Goal: Task Accomplishment & Management: Complete application form

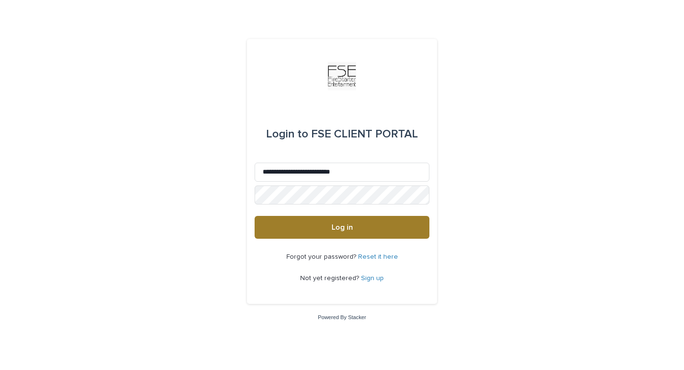
click at [326, 228] on button "Log in" at bounding box center [342, 227] width 175 height 23
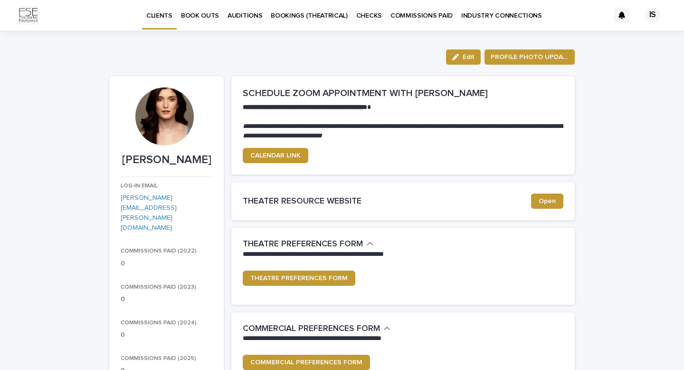
click at [472, 18] on p "INDUSTRY CONNECTIONS" at bounding box center [501, 10] width 81 height 20
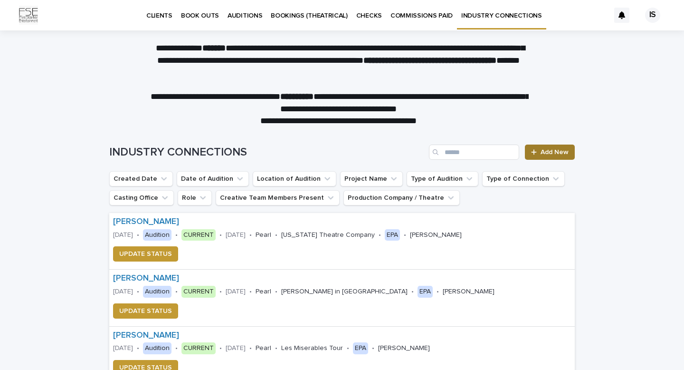
click at [562, 152] on span "Add New" at bounding box center [555, 152] width 28 height 7
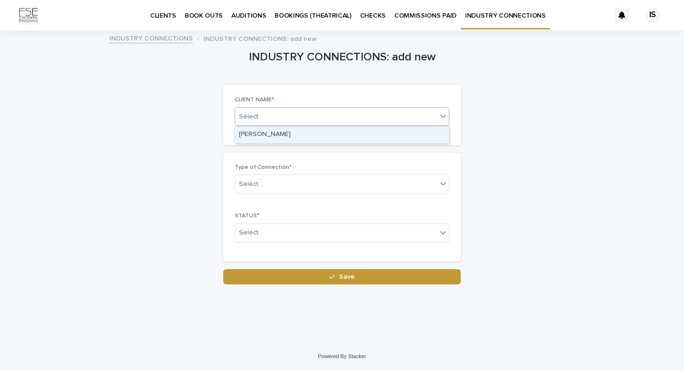
click at [359, 109] on div "Select..." at bounding box center [336, 117] width 202 height 16
click at [336, 132] on div "[PERSON_NAME]" at bounding box center [342, 134] width 214 height 17
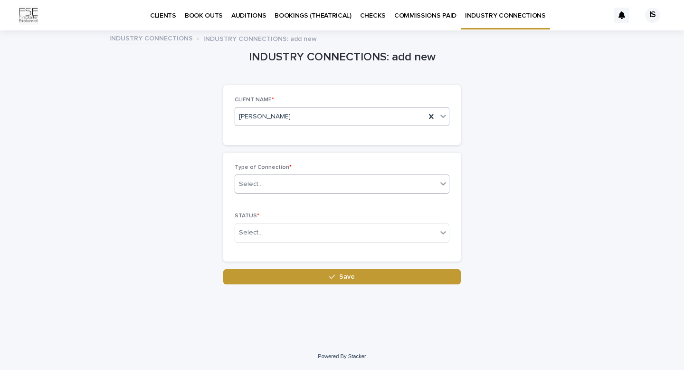
click at [320, 186] on div "Select..." at bounding box center [336, 184] width 202 height 16
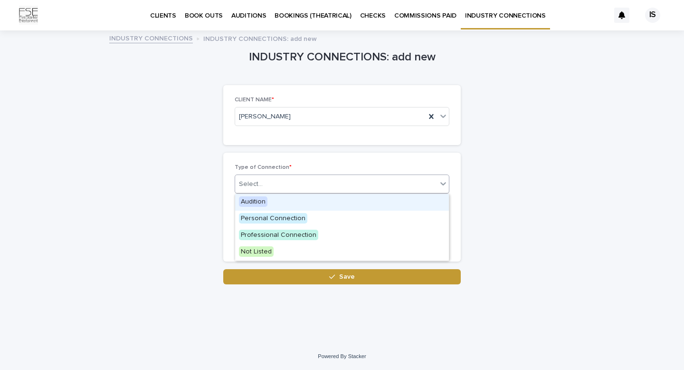
click at [309, 203] on div "Audition" at bounding box center [342, 202] width 214 height 17
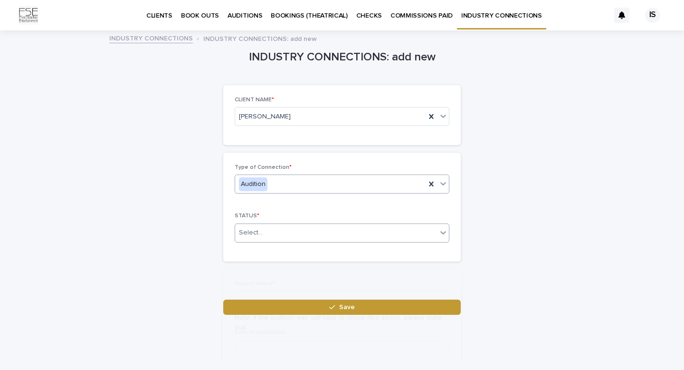
click at [310, 238] on div "Select..." at bounding box center [336, 233] width 202 height 16
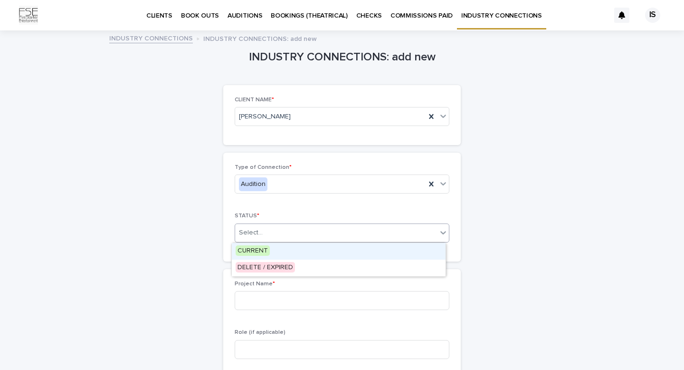
click at [303, 250] on div "CURRENT" at bounding box center [339, 251] width 214 height 17
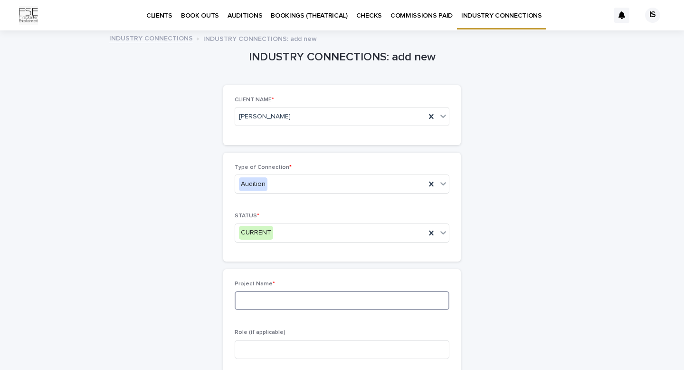
click at [301, 298] on input at bounding box center [342, 300] width 215 height 19
type input "******"
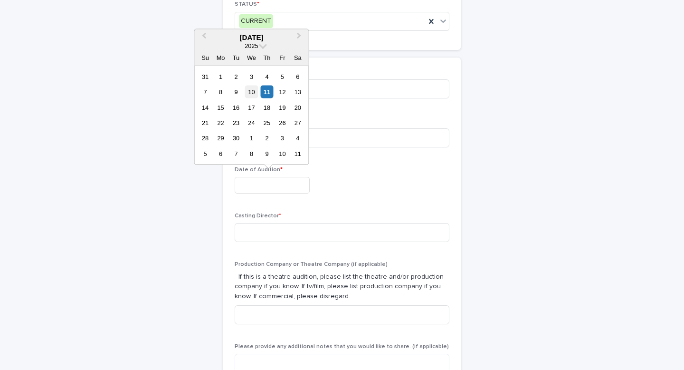
click at [254, 86] on div "10" at bounding box center [251, 92] width 13 height 13
type input "**********"
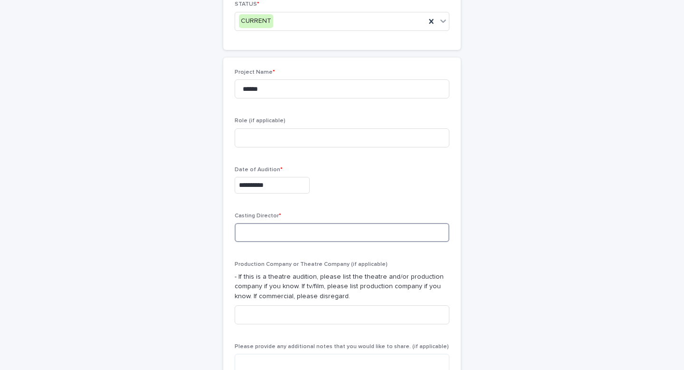
click at [278, 236] on input at bounding box center [342, 232] width 215 height 19
type input "**********"
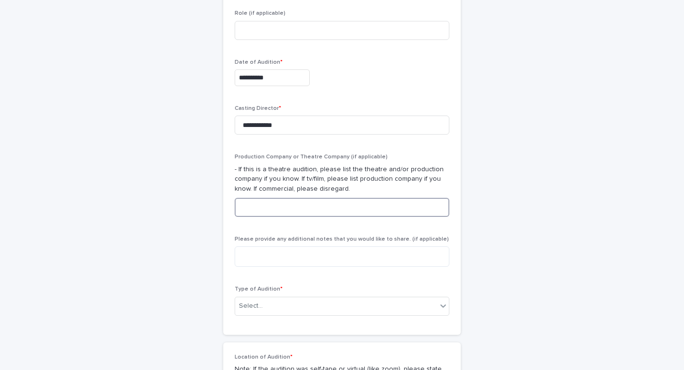
click at [305, 207] on input at bounding box center [342, 207] width 215 height 19
type input "******"
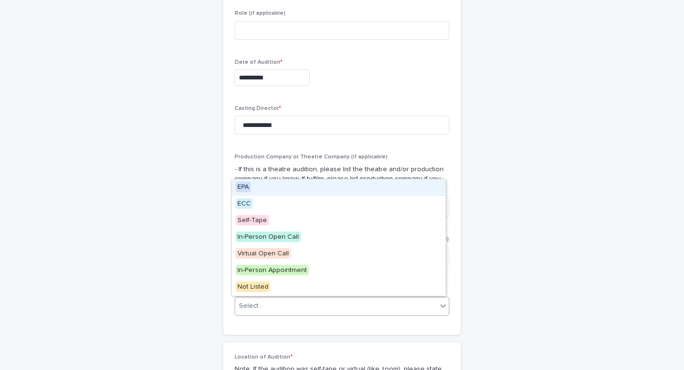
click at [277, 304] on div "Select..." at bounding box center [336, 306] width 202 height 16
click at [273, 192] on div "EPA" at bounding box center [339, 187] width 214 height 17
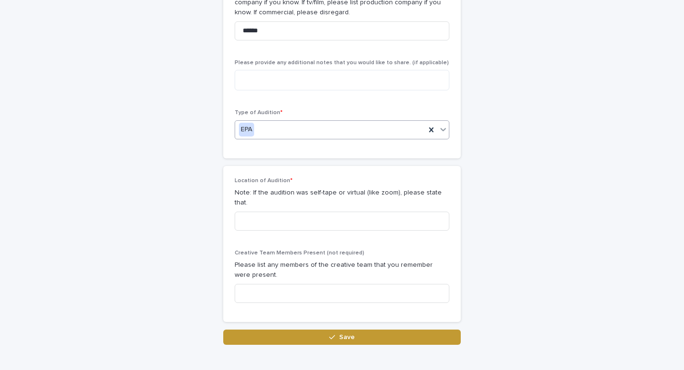
scroll to position [514, 0]
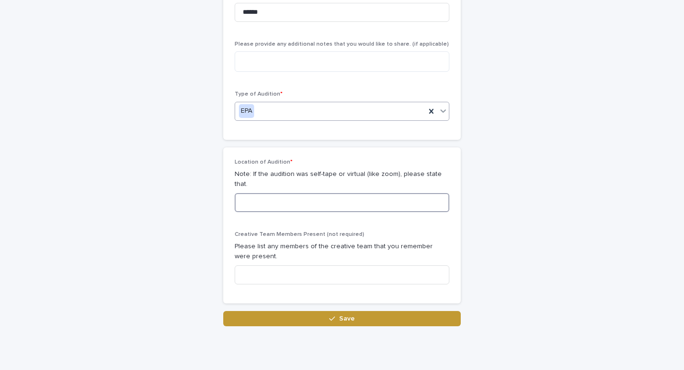
click at [272, 193] on input at bounding box center [342, 202] width 215 height 19
type input "***"
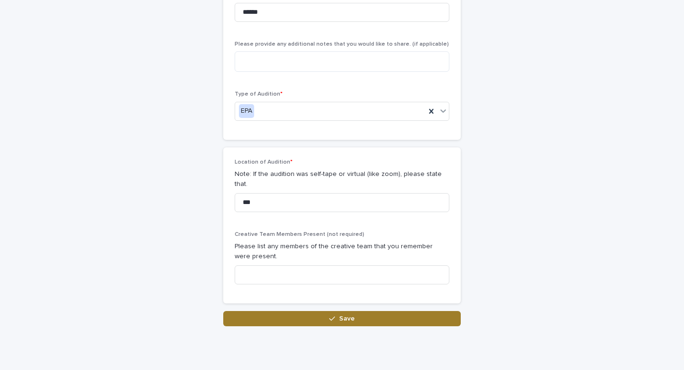
click at [304, 314] on button "Save" at bounding box center [342, 318] width 238 height 15
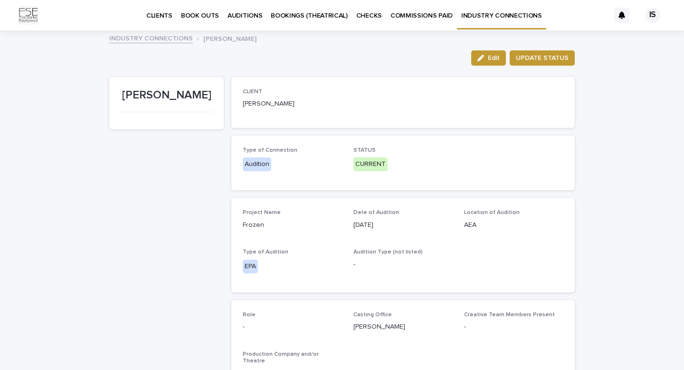
click at [193, 17] on p "BOOK OUTS" at bounding box center [200, 10] width 38 height 20
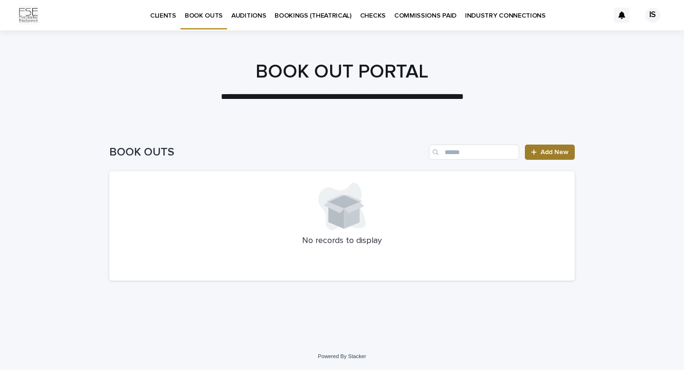
click at [542, 152] on span "Add New" at bounding box center [555, 152] width 28 height 7
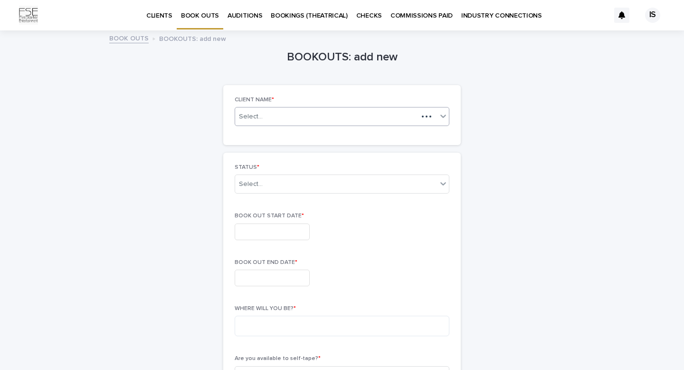
click at [250, 119] on div "Select..." at bounding box center [251, 117] width 24 height 10
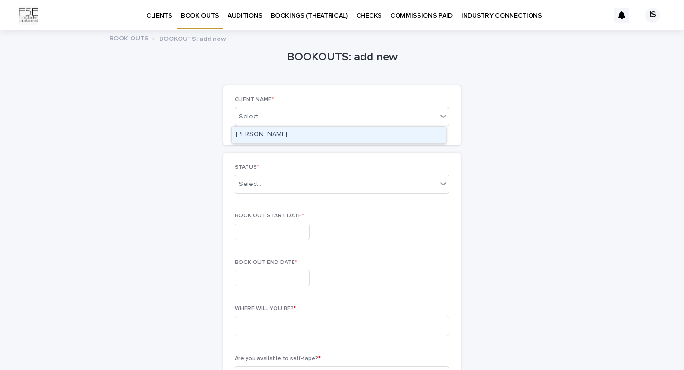
click at [254, 135] on div "[PERSON_NAME]" at bounding box center [339, 134] width 214 height 17
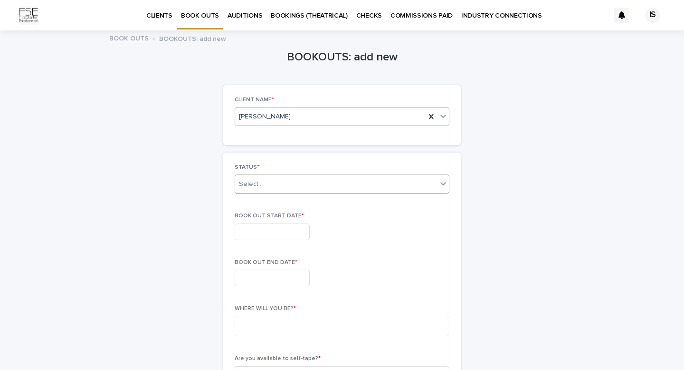
click at [252, 184] on div "Select..." at bounding box center [251, 184] width 24 height 10
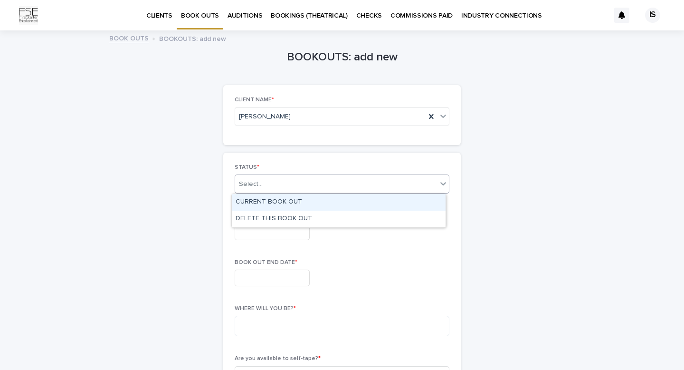
click at [255, 200] on div "CURRENT BOOK OUT" at bounding box center [339, 202] width 214 height 17
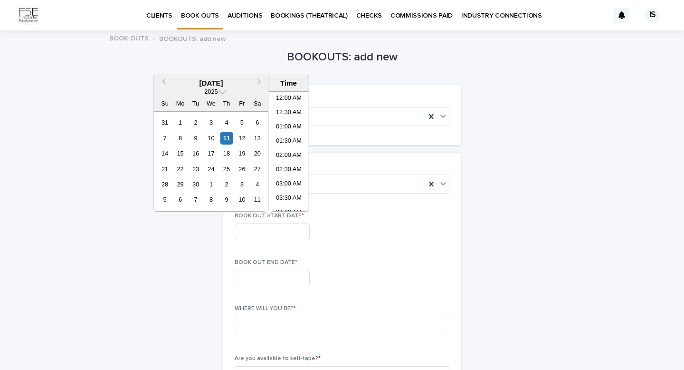
click at [255, 237] on input "text" at bounding box center [272, 231] width 75 height 17
click at [260, 81] on span "Next Month" at bounding box center [260, 83] width 0 height 13
click at [243, 124] on div "3" at bounding box center [242, 122] width 13 height 13
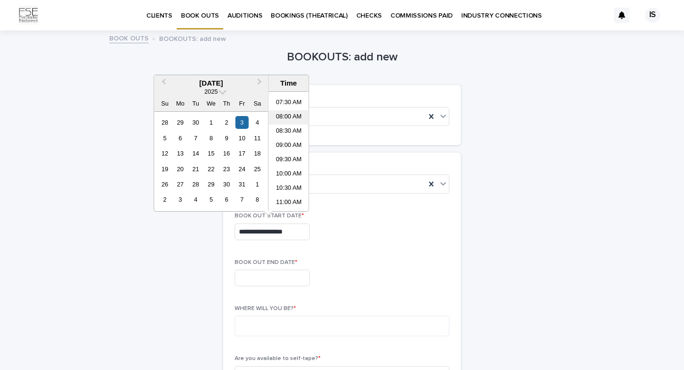
click at [290, 115] on li "08:00 AM" at bounding box center [289, 117] width 40 height 14
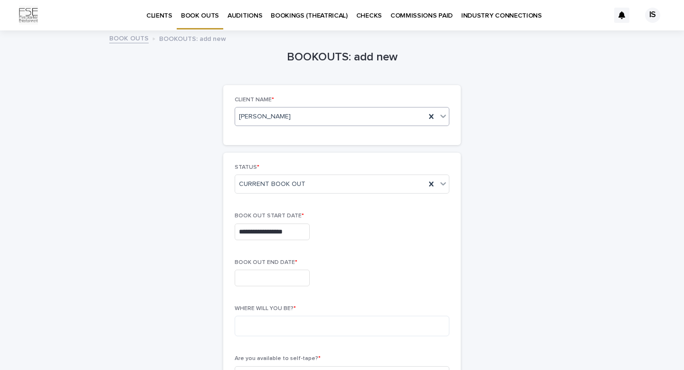
type input "**********"
click at [258, 273] on input "text" at bounding box center [272, 277] width 75 height 17
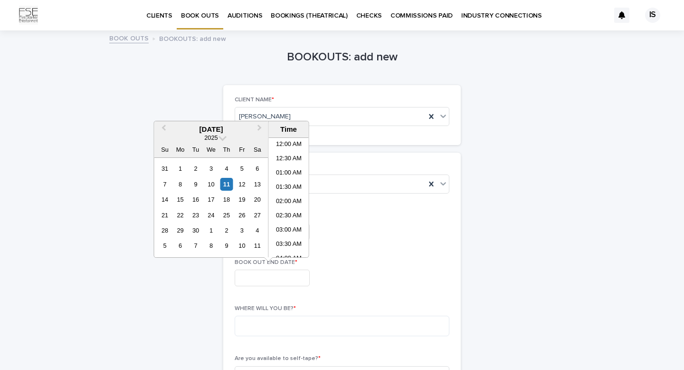
scroll to position [304, 0]
click at [261, 124] on button "Next Month" at bounding box center [260, 129] width 15 height 15
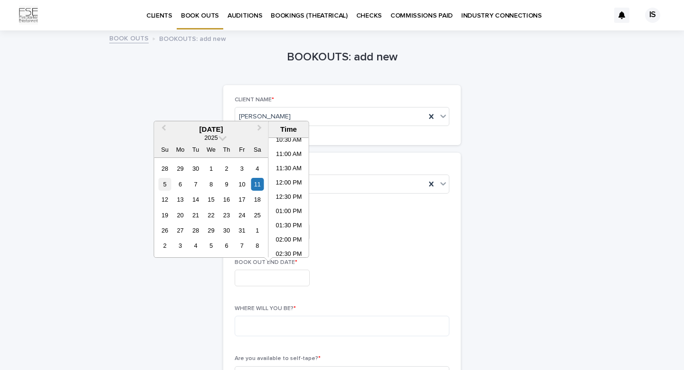
click at [165, 185] on div "5" at bounding box center [164, 184] width 13 height 13
click at [287, 155] on li "11:00 AM" at bounding box center [289, 155] width 40 height 14
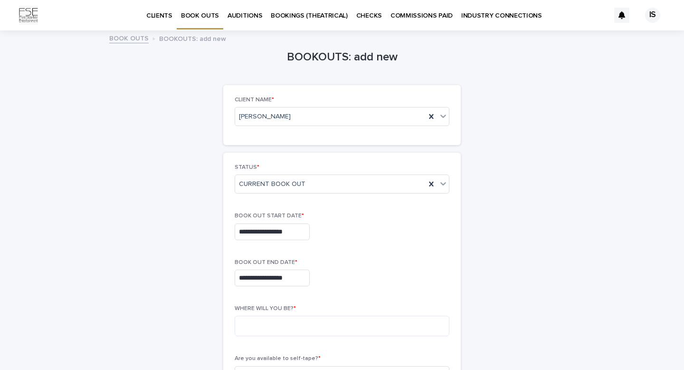
type input "**********"
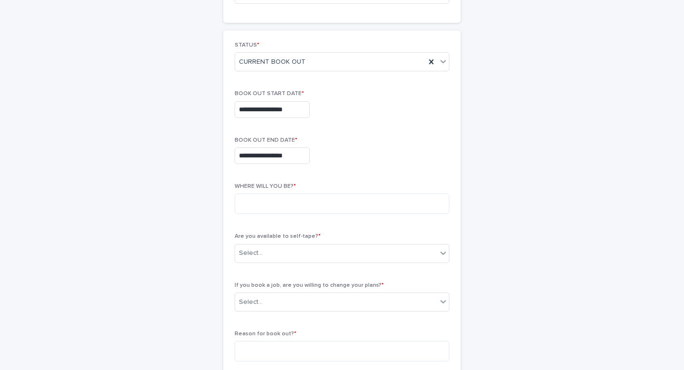
scroll to position [121, 0]
click at [284, 199] on textarea at bounding box center [342, 204] width 215 height 20
type textarea "**********"
click at [311, 243] on div "Are you available to self-tape? * Select..." at bounding box center [342, 252] width 215 height 37
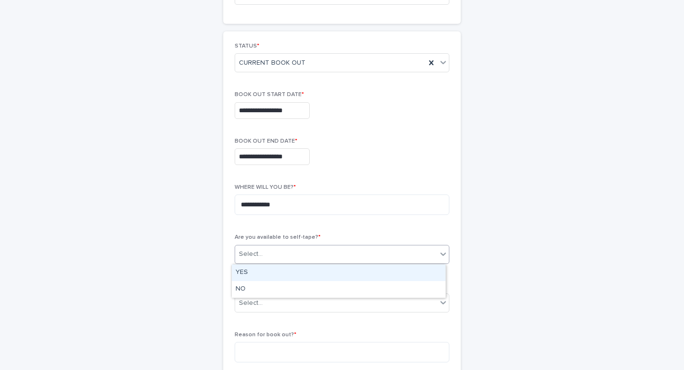
click at [302, 258] on div "Select..." at bounding box center [336, 254] width 202 height 16
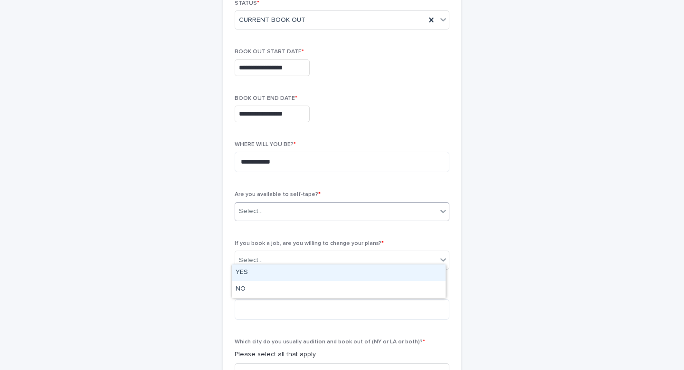
scroll to position [168, 0]
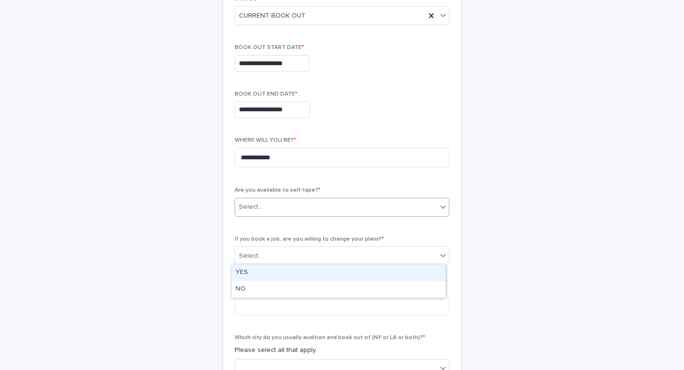
click at [299, 272] on div "YES" at bounding box center [339, 272] width 214 height 17
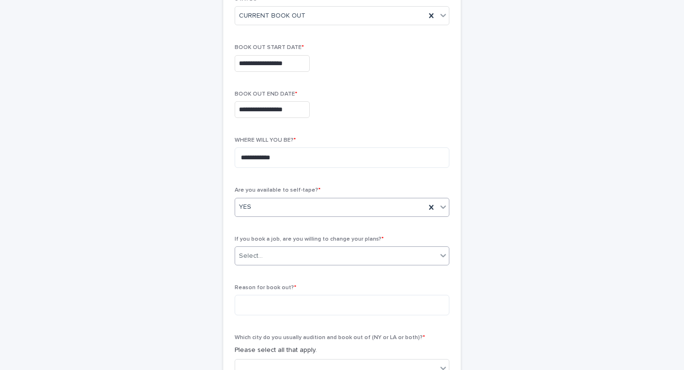
click at [301, 257] on div "Select..." at bounding box center [336, 256] width 202 height 16
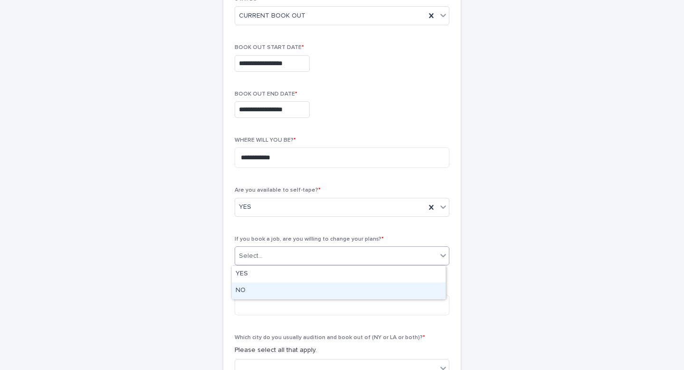
drag, startPoint x: 294, startPoint y: 281, endPoint x: 291, endPoint y: 291, distance: 10.5
click at [291, 291] on div "NO" at bounding box center [339, 290] width 214 height 17
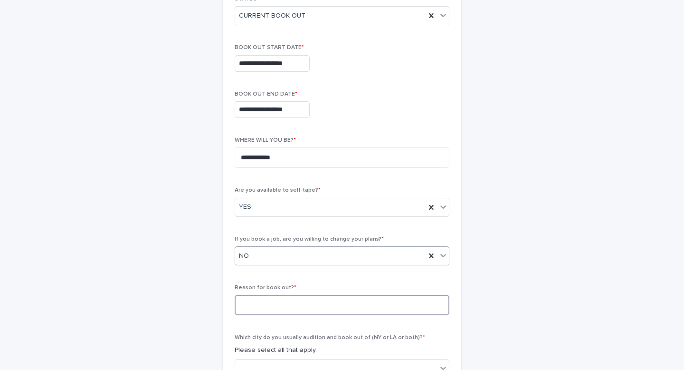
click at [291, 301] on textarea at bounding box center [342, 305] width 215 height 20
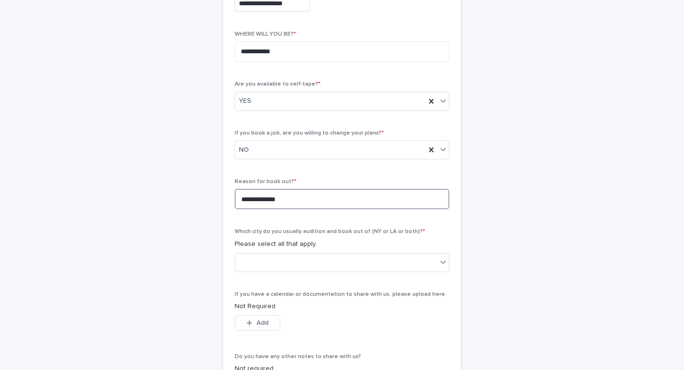
scroll to position [285, 0]
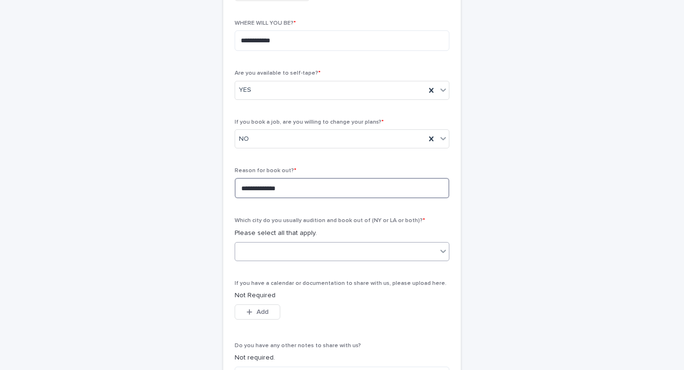
type textarea "**********"
click at [282, 249] on div at bounding box center [336, 251] width 202 height 16
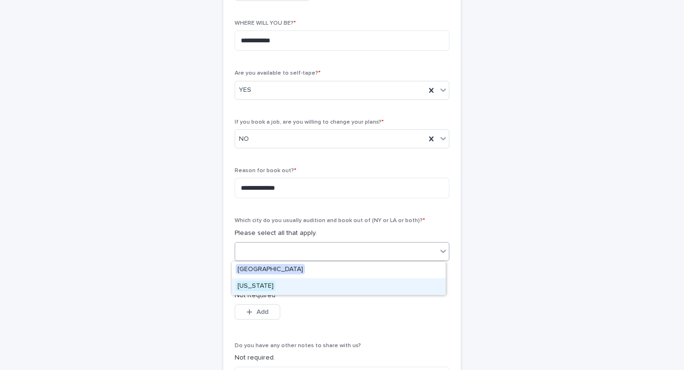
click at [277, 280] on div "[US_STATE]" at bounding box center [339, 286] width 214 height 17
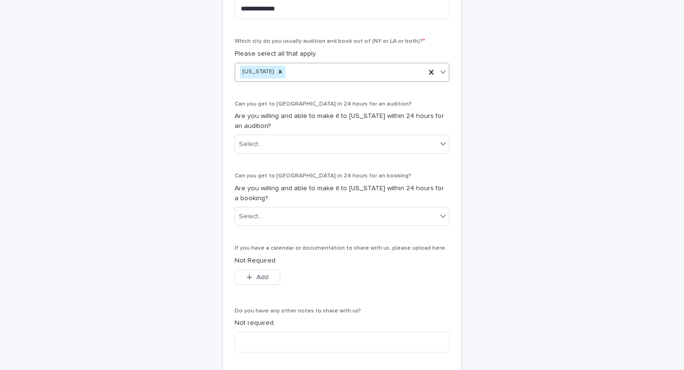
scroll to position [466, 0]
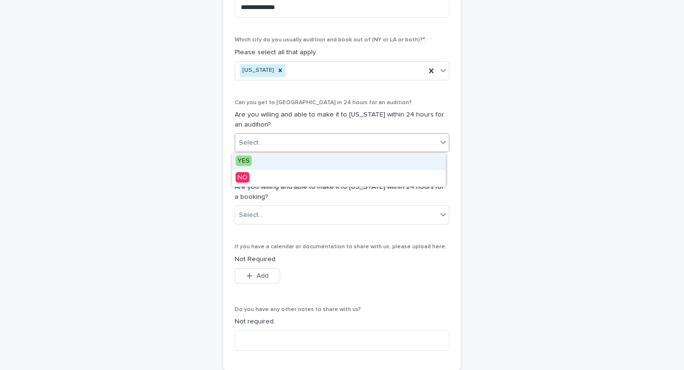
click at [285, 141] on div "Select..." at bounding box center [336, 143] width 202 height 16
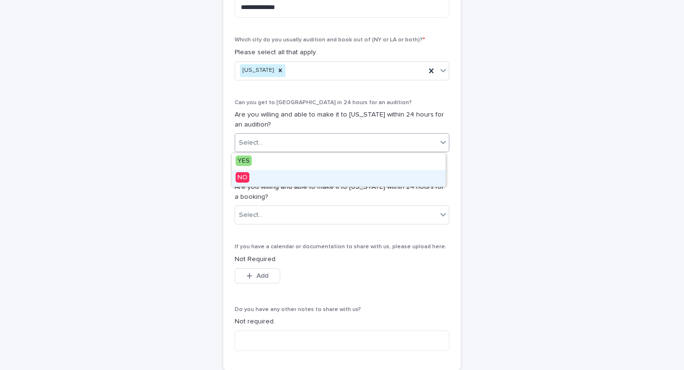
click at [280, 174] on div "NO" at bounding box center [339, 178] width 214 height 17
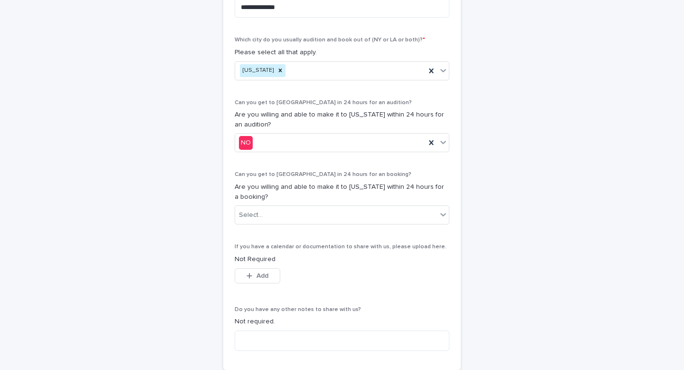
click at [280, 225] on div "Can you get to [GEOGRAPHIC_DATA] in 24 hours for an booking? Are you willing an…" at bounding box center [342, 201] width 215 height 61
click at [282, 211] on div "Select..." at bounding box center [336, 215] width 202 height 16
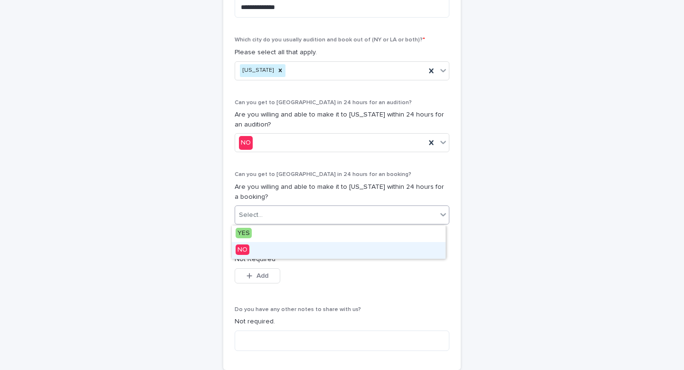
click at [279, 253] on div "NO" at bounding box center [339, 250] width 214 height 17
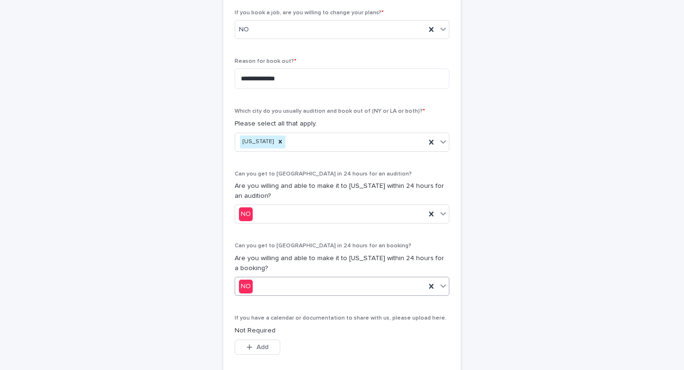
scroll to position [369, 0]
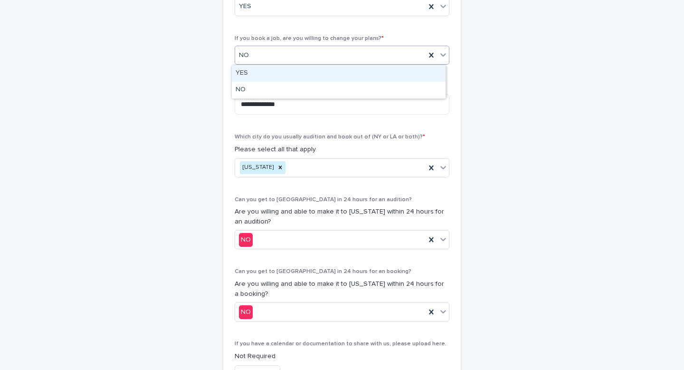
click at [272, 58] on div "NO" at bounding box center [330, 56] width 191 height 16
click at [123, 204] on div "**********" at bounding box center [342, 76] width 466 height 827
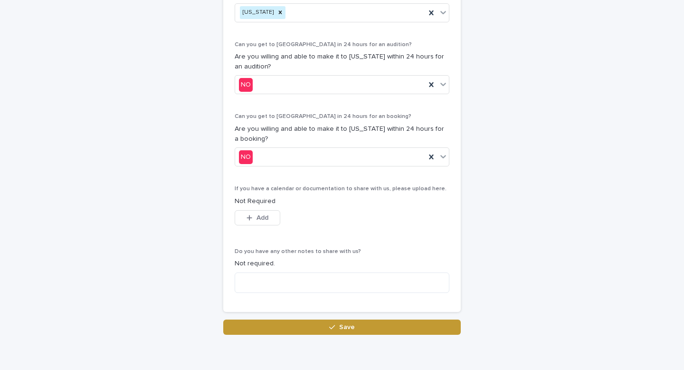
scroll to position [542, 0]
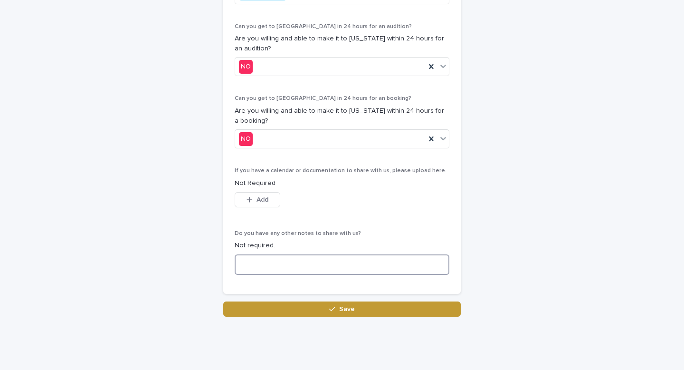
click at [266, 270] on textarea at bounding box center [342, 264] width 215 height 20
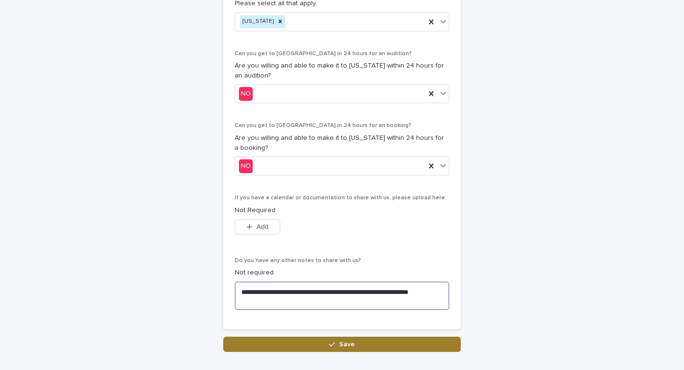
scroll to position [520, 0]
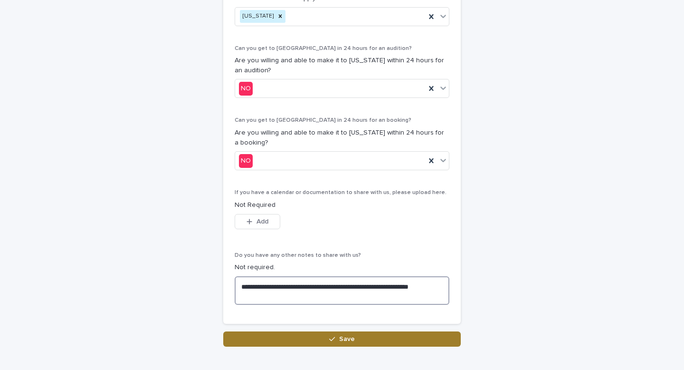
type textarea "**********"
click at [252, 337] on button "Save" at bounding box center [342, 338] width 238 height 15
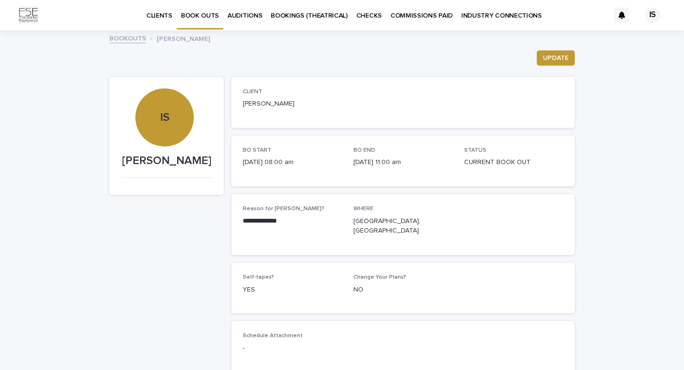
click at [480, 25] on link "INDUSTRY CONNECTIONS" at bounding box center [501, 14] width 89 height 29
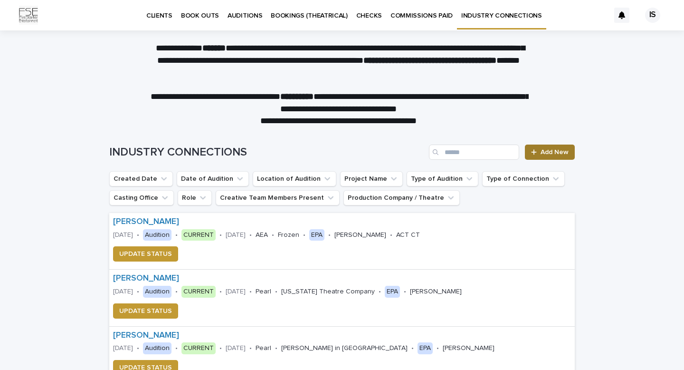
click at [539, 157] on link "Add New" at bounding box center [550, 151] width 50 height 15
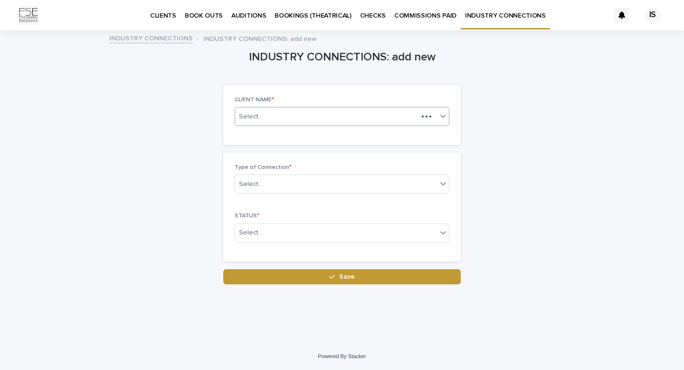
click at [316, 112] on div "Select..." at bounding box center [326, 117] width 183 height 16
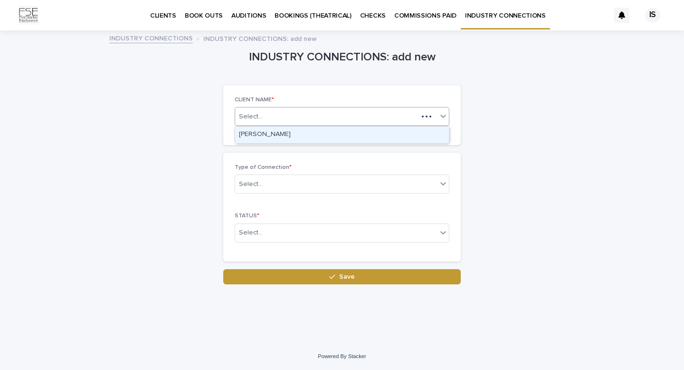
click at [302, 136] on div "[PERSON_NAME]" at bounding box center [342, 134] width 214 height 17
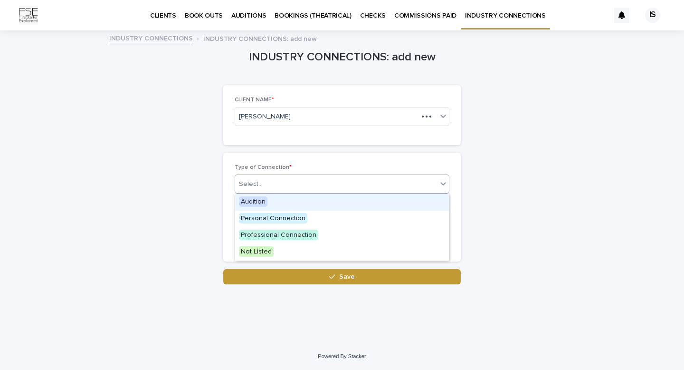
click at [283, 188] on div "Select..." at bounding box center [336, 184] width 202 height 16
click at [278, 200] on div "Audition" at bounding box center [342, 202] width 214 height 17
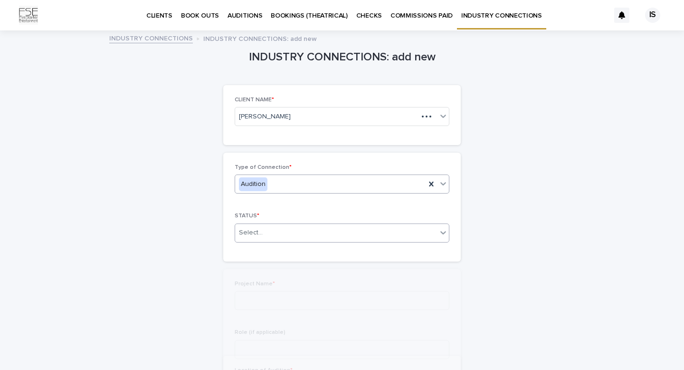
click at [278, 236] on div "Select..." at bounding box center [336, 233] width 202 height 16
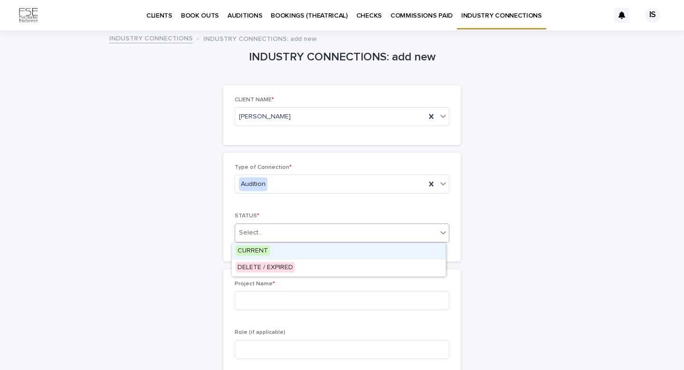
click at [271, 253] on div "CURRENT" at bounding box center [339, 251] width 214 height 17
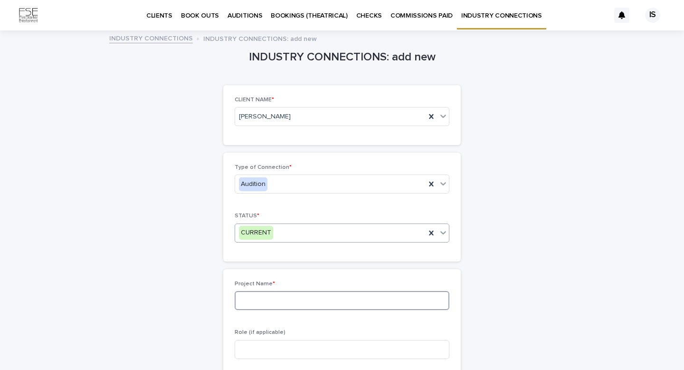
click at [257, 297] on input at bounding box center [342, 300] width 215 height 19
click at [192, 19] on p "BOOK OUTS" at bounding box center [200, 10] width 38 height 20
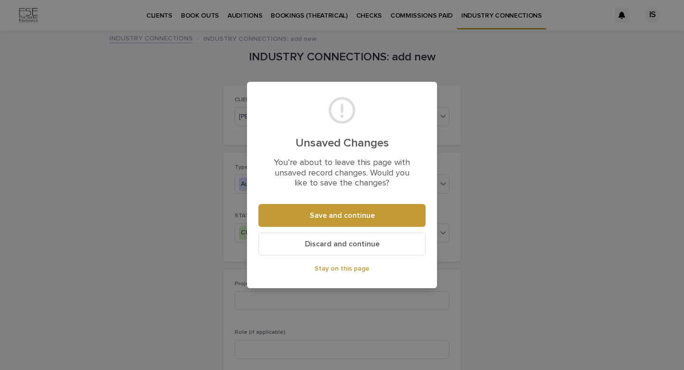
click at [346, 243] on span "Discard and continue" at bounding box center [342, 244] width 75 height 8
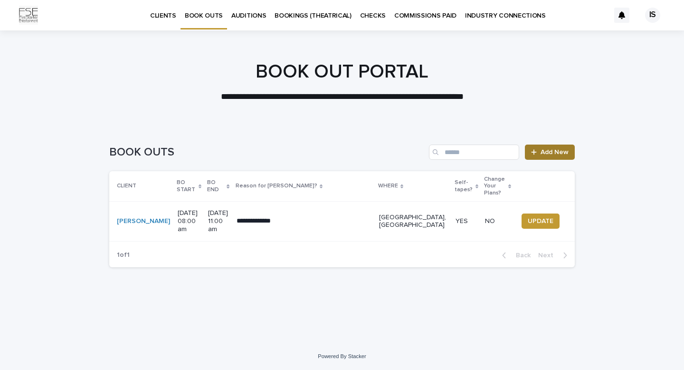
click at [563, 152] on span "Add New" at bounding box center [555, 152] width 28 height 7
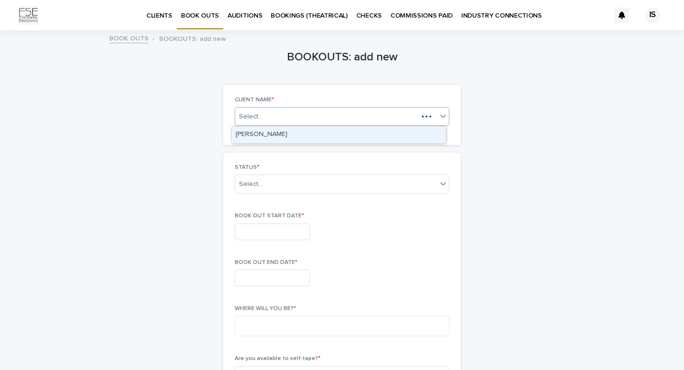
click at [290, 112] on div "Select..." at bounding box center [326, 117] width 183 height 12
click at [291, 129] on div "[PERSON_NAME]" at bounding box center [339, 134] width 214 height 17
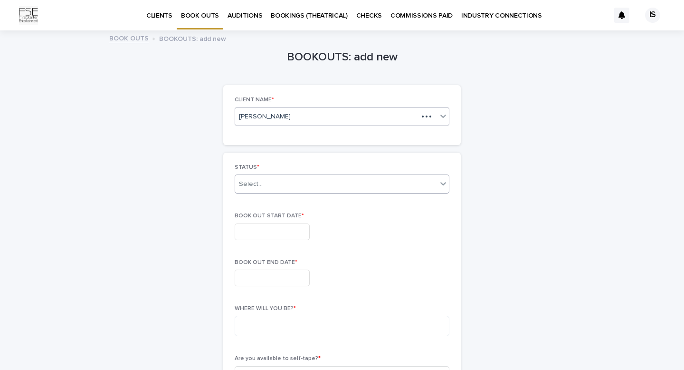
click at [277, 184] on div "Select..." at bounding box center [336, 184] width 202 height 16
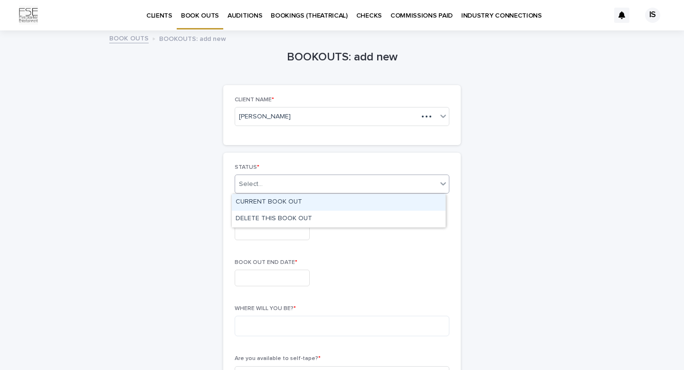
click at [272, 204] on div "CURRENT BOOK OUT" at bounding box center [339, 202] width 214 height 17
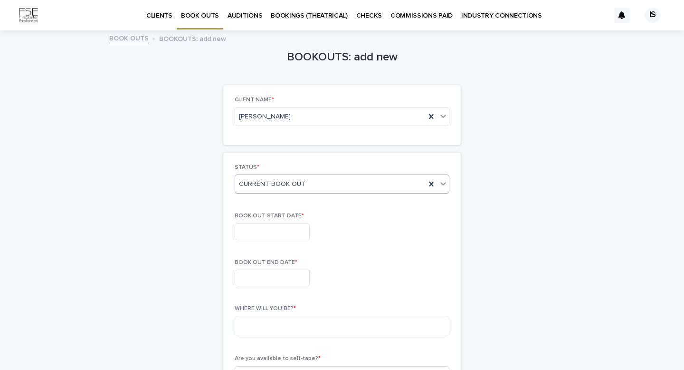
click at [266, 230] on input "text" at bounding box center [272, 231] width 75 height 17
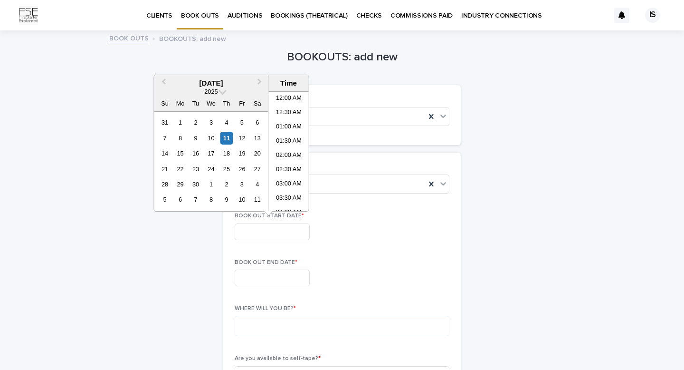
scroll to position [304, 0]
click at [260, 84] on span "Next Month" at bounding box center [260, 83] width 0 height 13
click at [198, 136] on div "7" at bounding box center [195, 138] width 13 height 13
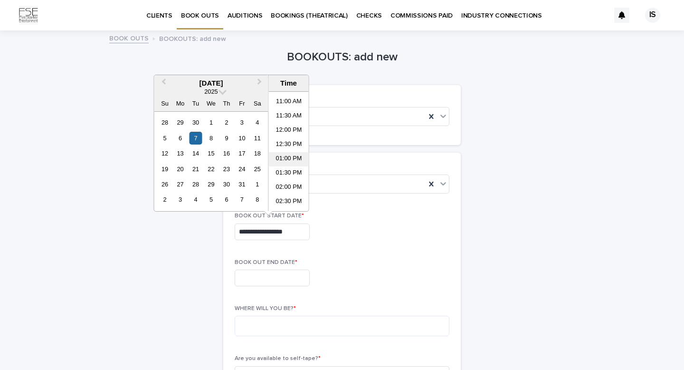
scroll to position [314, 0]
click at [288, 181] on li "02:00 PM" at bounding box center [289, 184] width 40 height 14
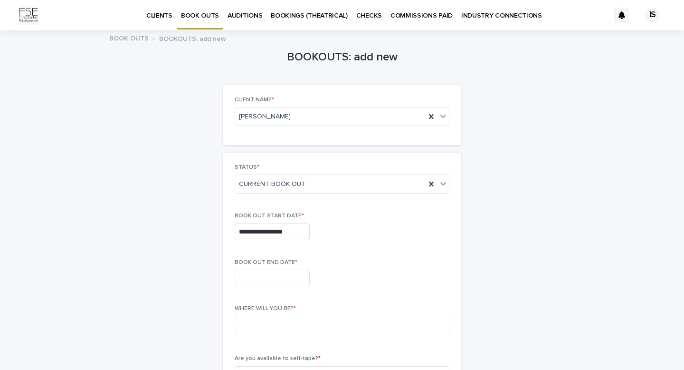
type input "**********"
click at [256, 281] on input "text" at bounding box center [272, 277] width 75 height 17
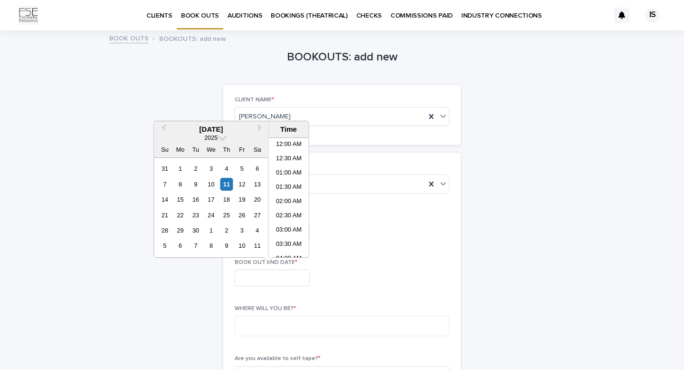
scroll to position [304, 0]
click at [257, 125] on button "Next Month" at bounding box center [260, 129] width 15 height 15
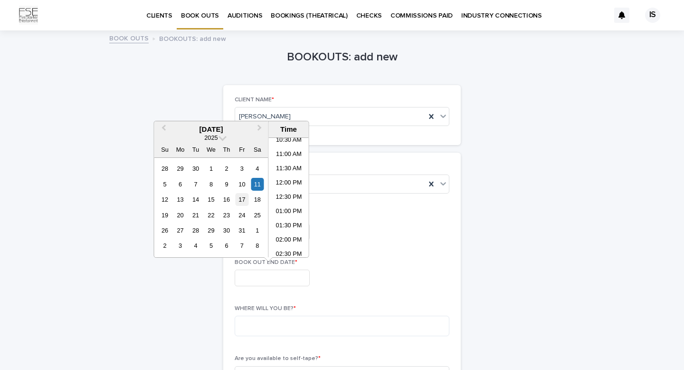
click at [242, 198] on div "17" at bounding box center [242, 199] width 13 height 13
click at [292, 206] on li "04:00 PM" at bounding box center [289, 209] width 40 height 14
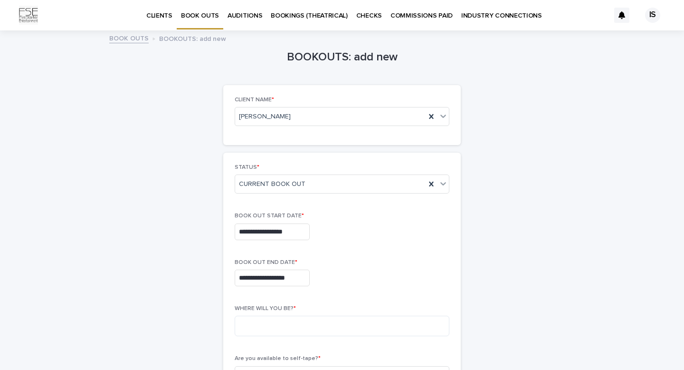
type input "**********"
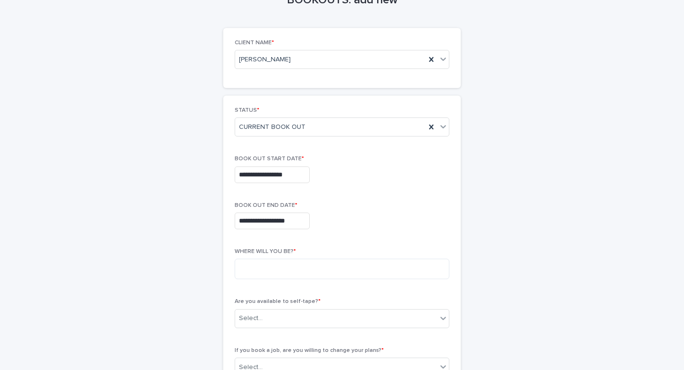
scroll to position [77, 0]
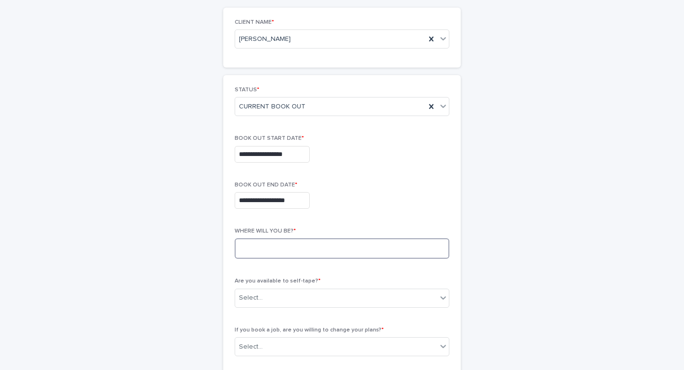
click at [266, 254] on textarea at bounding box center [342, 248] width 215 height 20
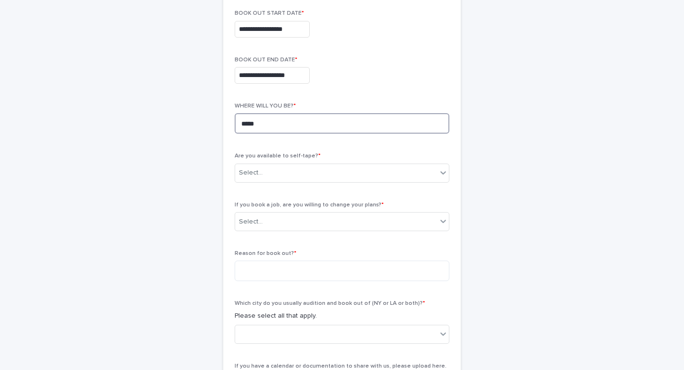
scroll to position [244, 0]
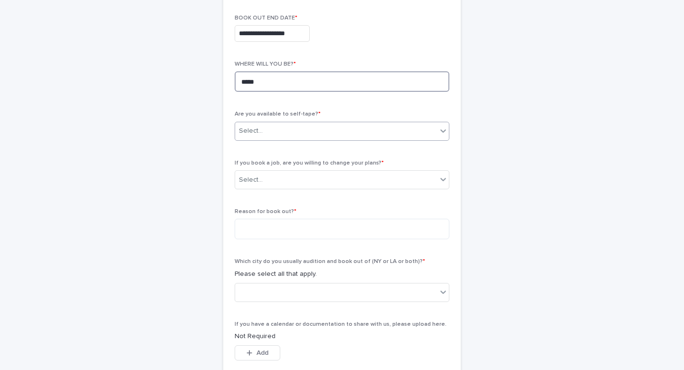
type textarea "*****"
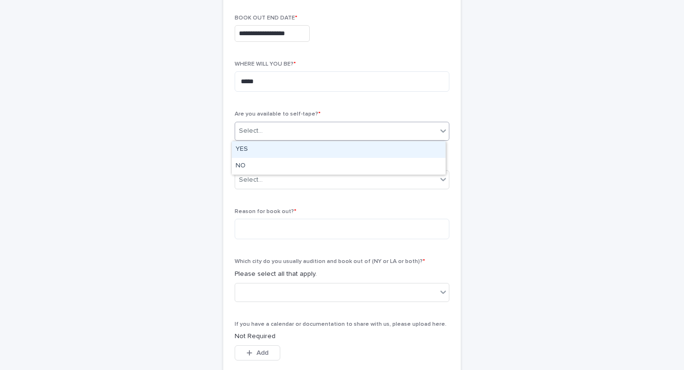
click at [291, 124] on div "Select..." at bounding box center [336, 131] width 202 height 16
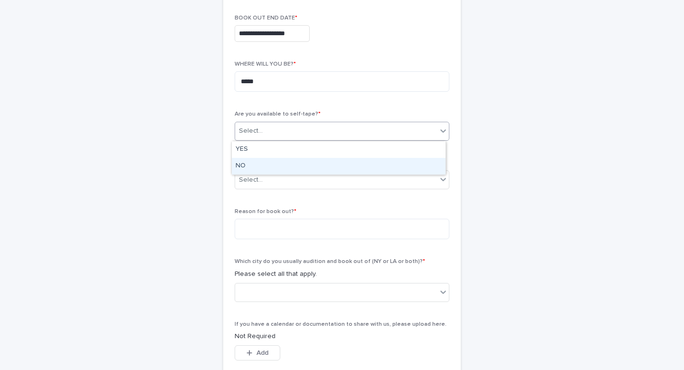
click at [281, 165] on div "NO" at bounding box center [339, 166] width 214 height 17
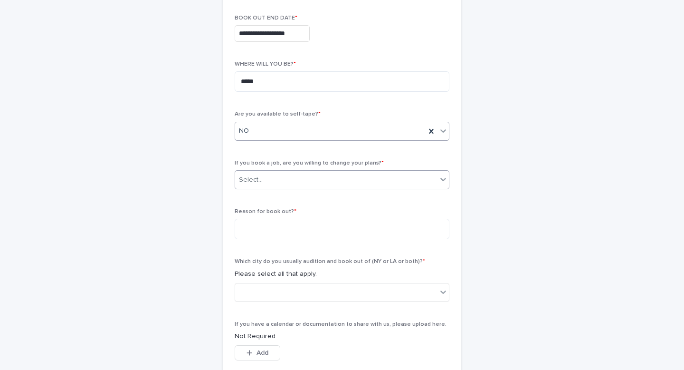
click at [280, 187] on div "Select..." at bounding box center [342, 179] width 215 height 19
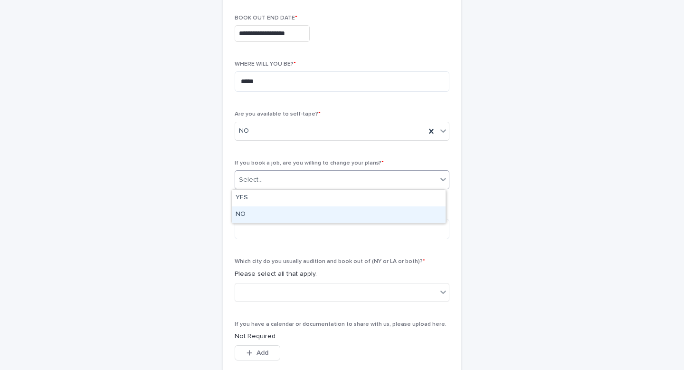
click at [272, 214] on div "NO" at bounding box center [339, 214] width 214 height 17
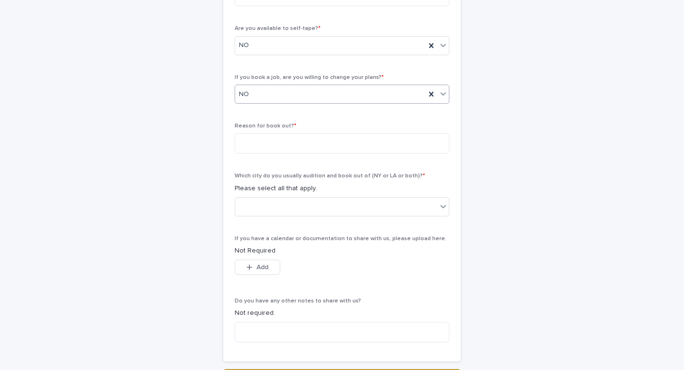
scroll to position [334, 0]
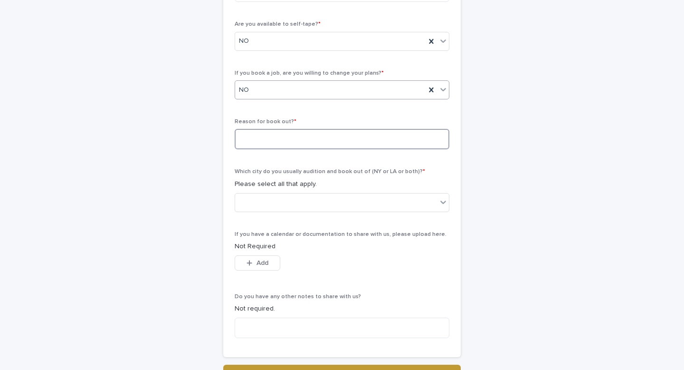
click at [278, 136] on textarea at bounding box center [342, 139] width 215 height 20
click at [292, 208] on div at bounding box center [336, 202] width 202 height 16
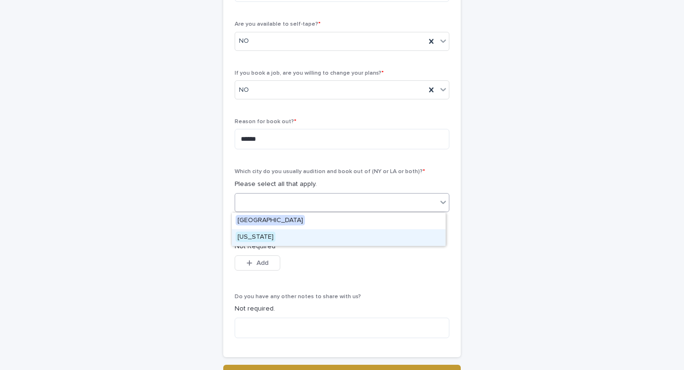
click at [282, 236] on div "[US_STATE]" at bounding box center [339, 237] width 214 height 17
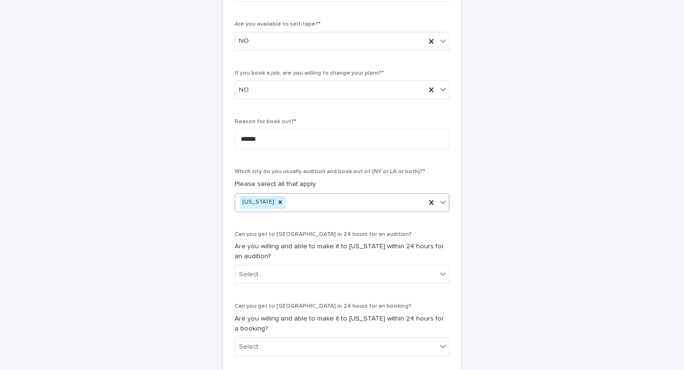
scroll to position [406, 0]
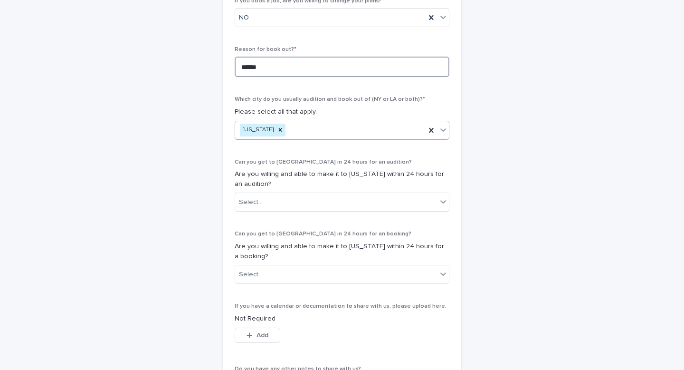
drag, startPoint x: 216, startPoint y: 67, endPoint x: 182, endPoint y: 62, distance: 35.1
click at [199, 67] on div "**********" at bounding box center [342, 38] width 466 height 827
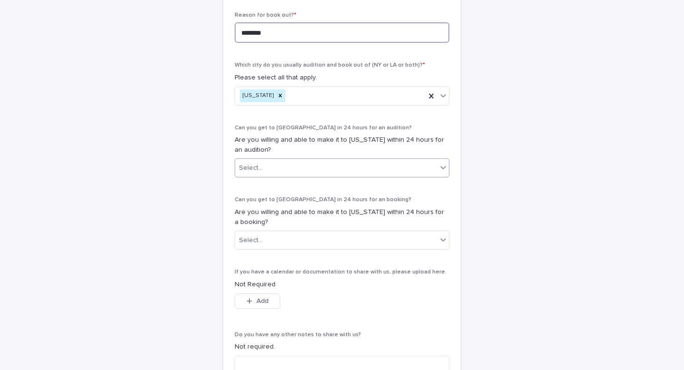
scroll to position [447, 0]
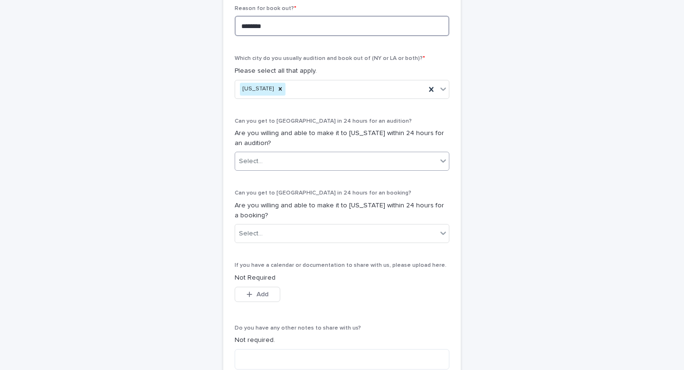
type textarea "********"
click at [264, 154] on div "Select..." at bounding box center [336, 162] width 202 height 16
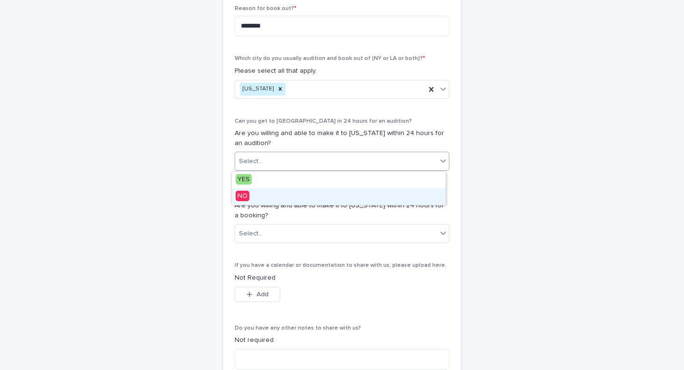
click at [251, 199] on div "NO" at bounding box center [339, 196] width 214 height 17
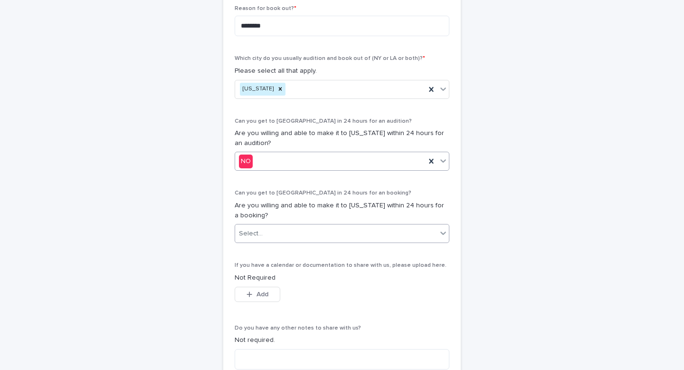
click at [258, 243] on body "**********" at bounding box center [342, 185] width 684 height 370
click at [257, 268] on div "NO" at bounding box center [339, 268] width 214 height 17
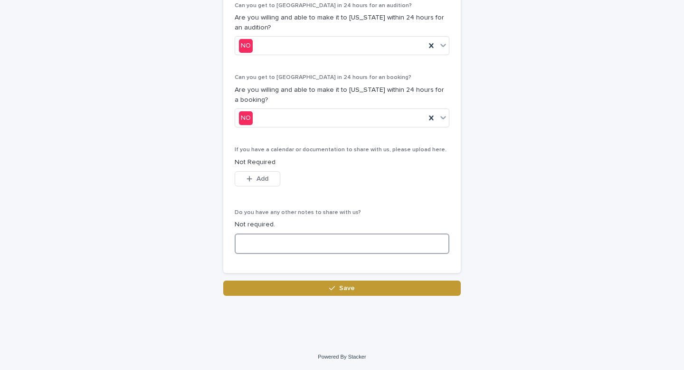
click at [258, 240] on textarea at bounding box center [342, 243] width 215 height 20
type textarea "*"
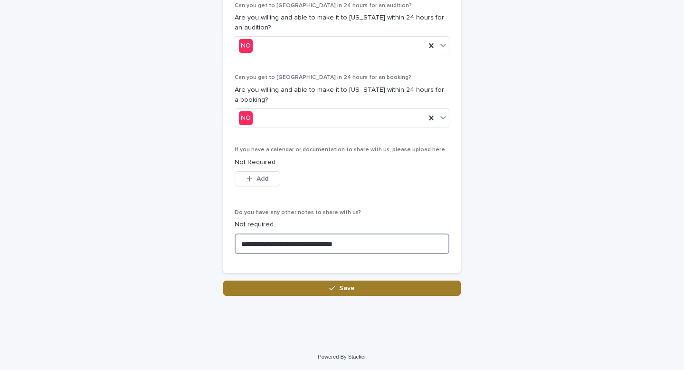
type textarea "**********"
click at [316, 294] on button "Save" at bounding box center [342, 287] width 238 height 15
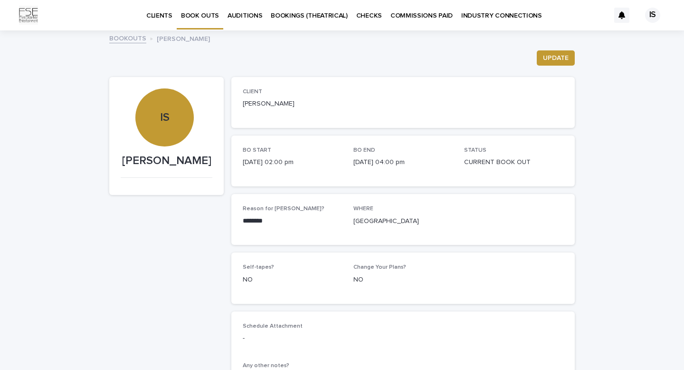
click at [193, 11] on p "BOOK OUTS" at bounding box center [200, 10] width 38 height 20
